Goal: Book appointment/travel/reservation

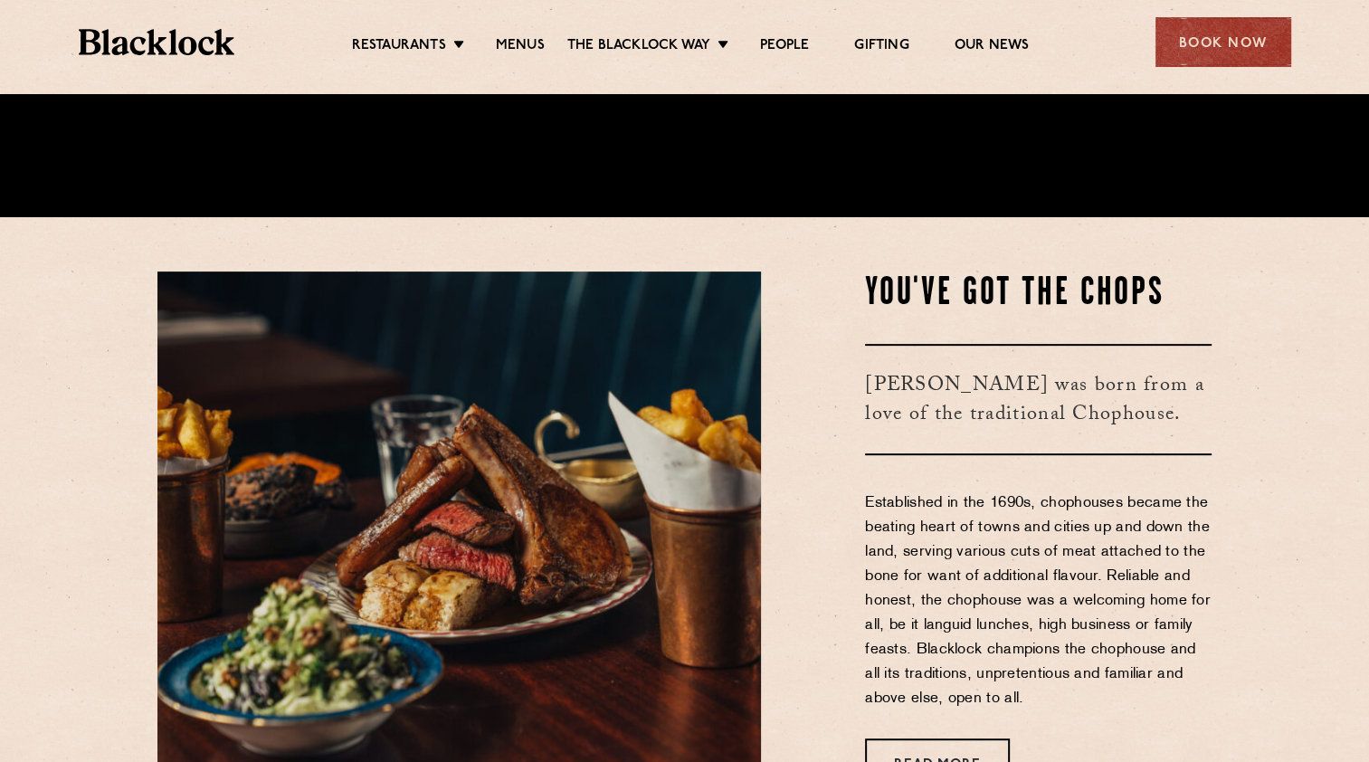
scroll to position [543, 0]
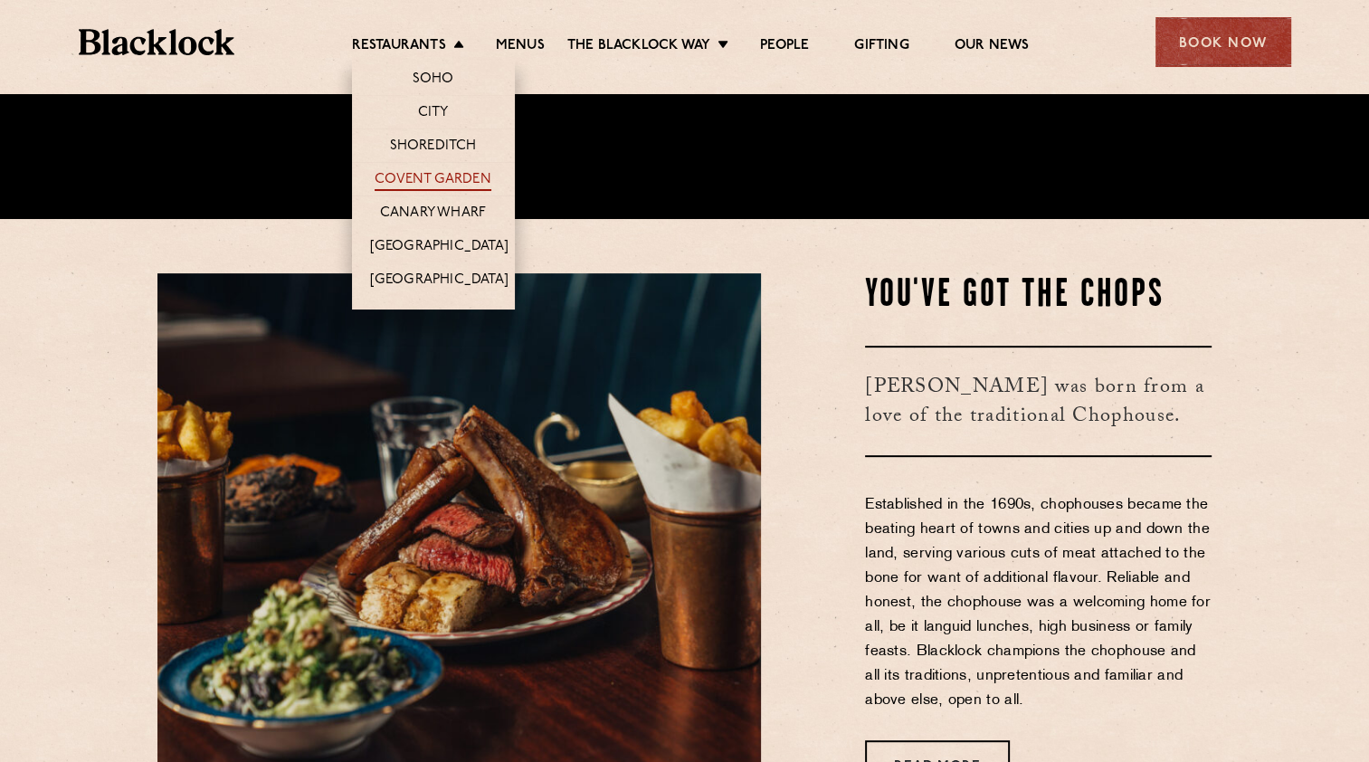
click at [418, 172] on link "Covent Garden" at bounding box center [433, 181] width 117 height 20
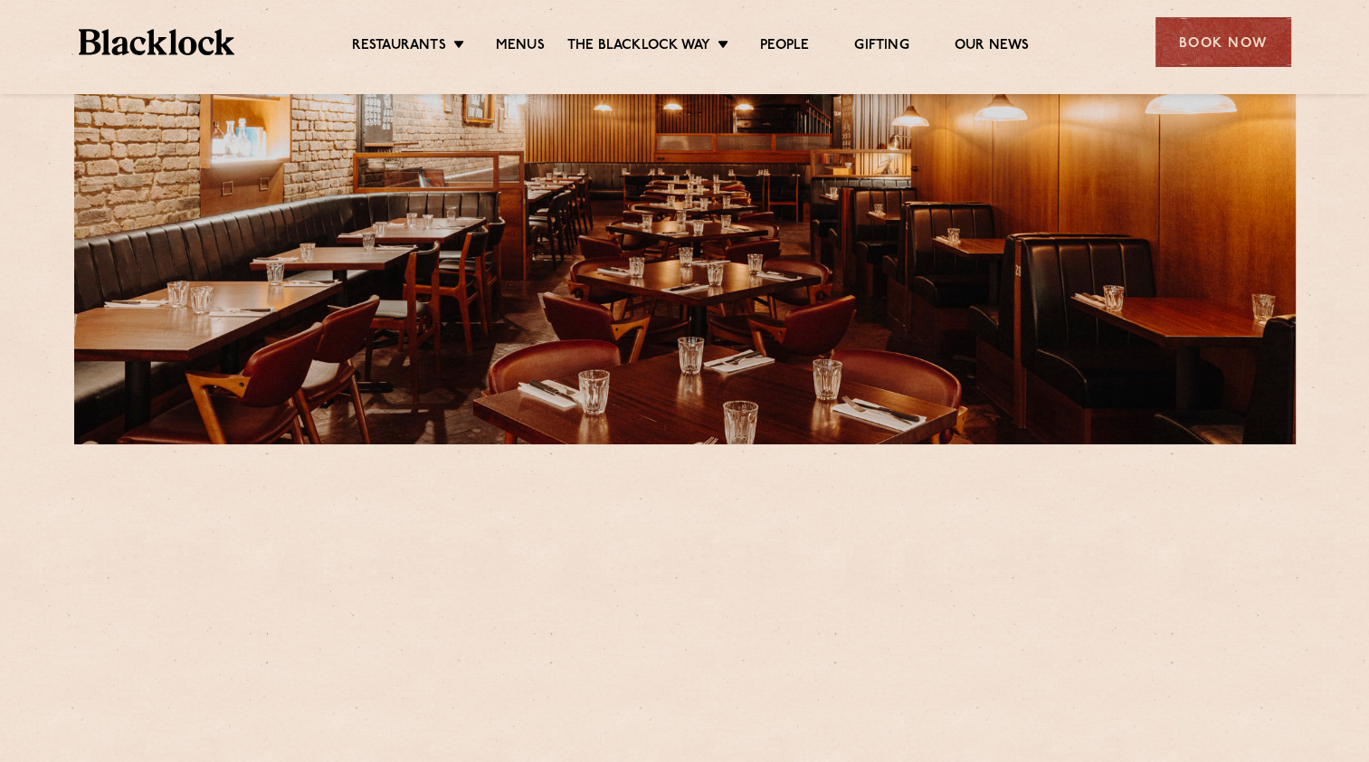
scroll to position [362, 0]
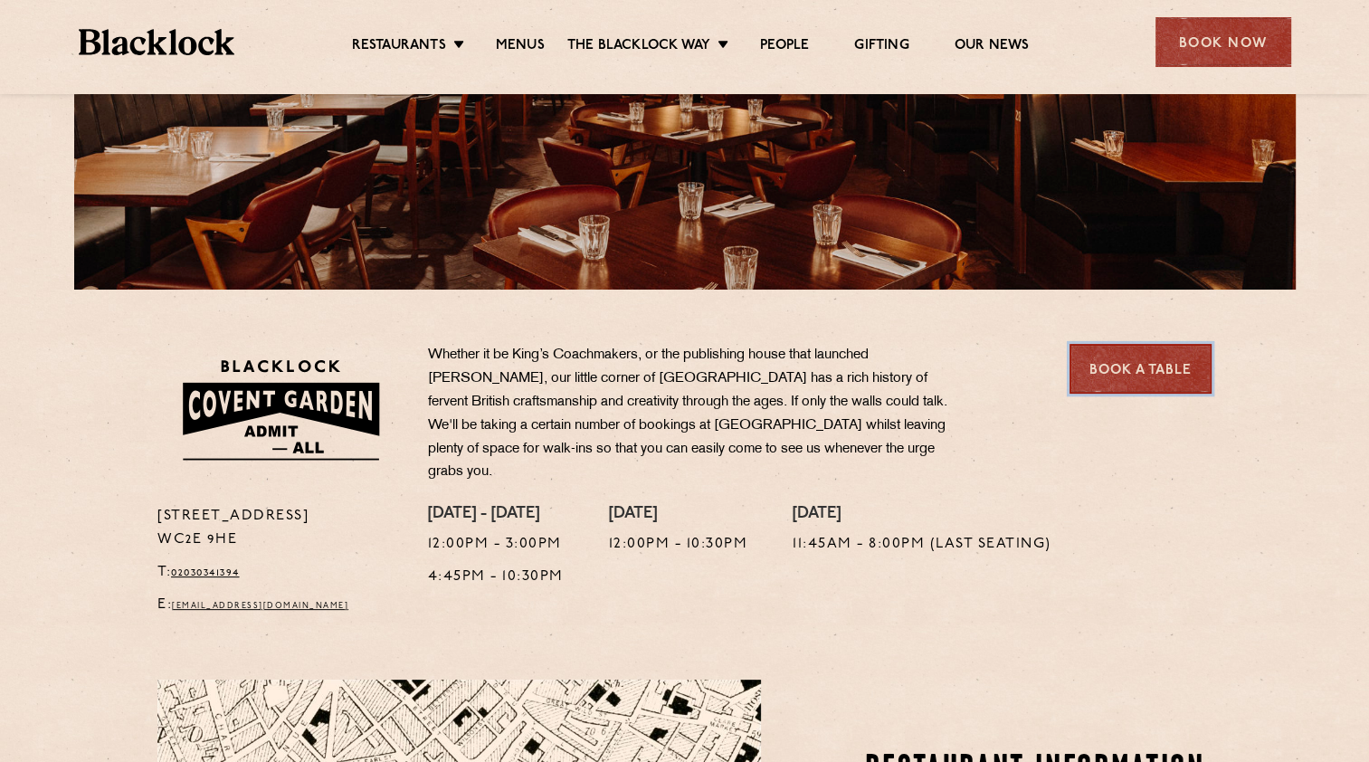
click at [1128, 364] on link "Book a Table" at bounding box center [1141, 369] width 142 height 50
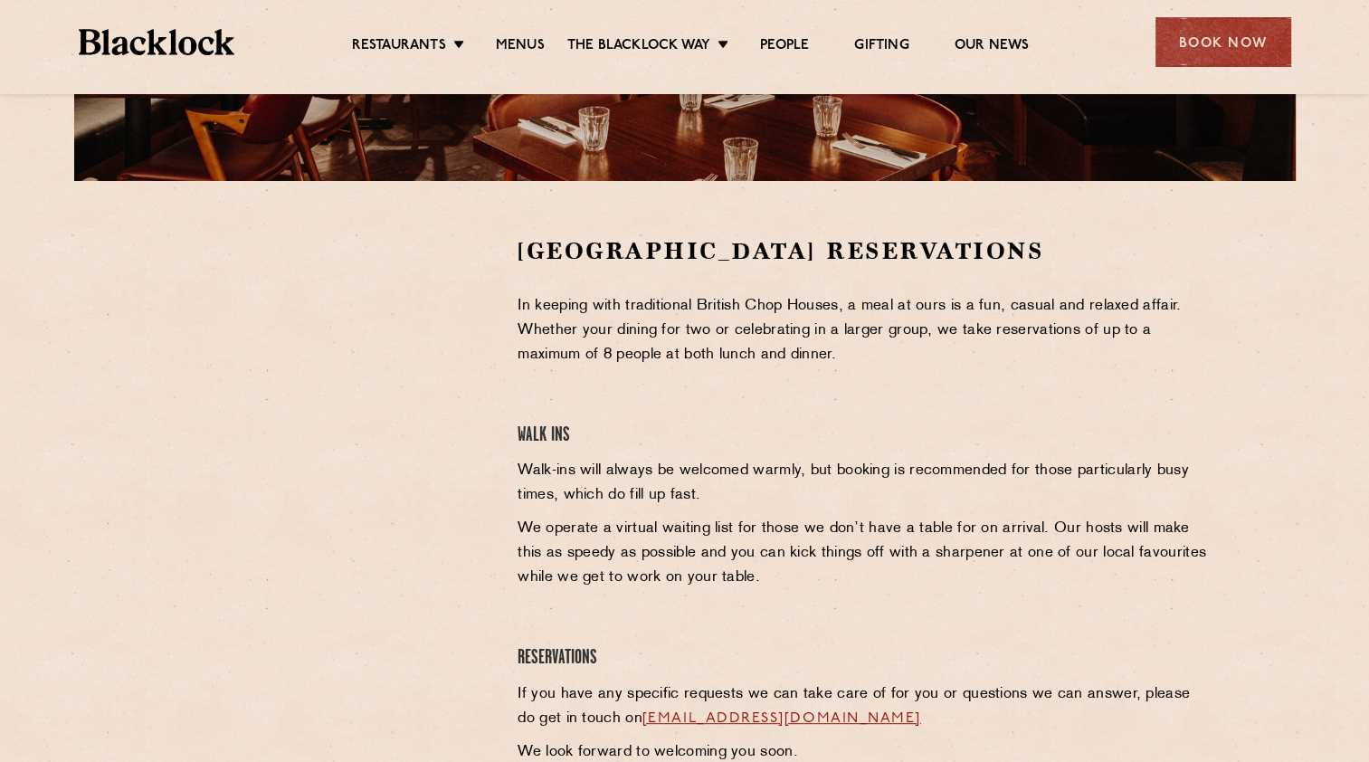
scroll to position [272, 0]
